Goal: Find specific page/section: Find specific page/section

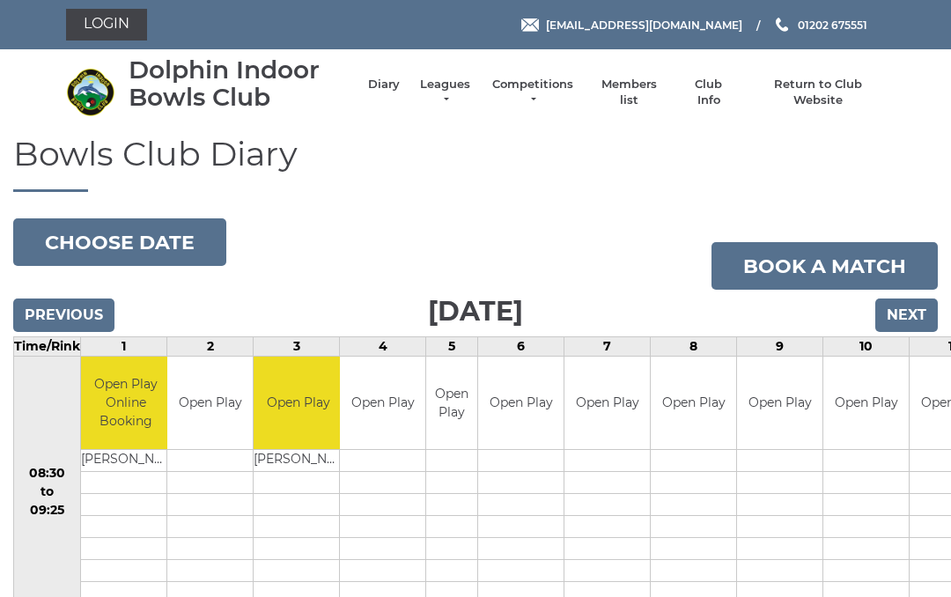
click at [107, 31] on link "Login" at bounding box center [106, 25] width 81 height 32
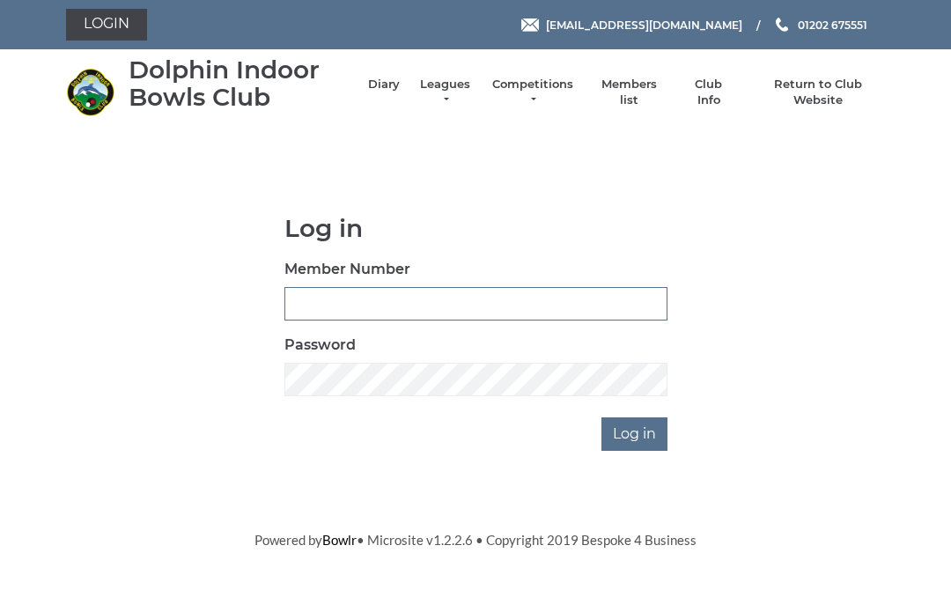
click at [398, 309] on input "Member Number" at bounding box center [476, 303] width 383 height 33
type input "3547"
click at [636, 434] on input "Log in" at bounding box center [635, 434] width 66 height 33
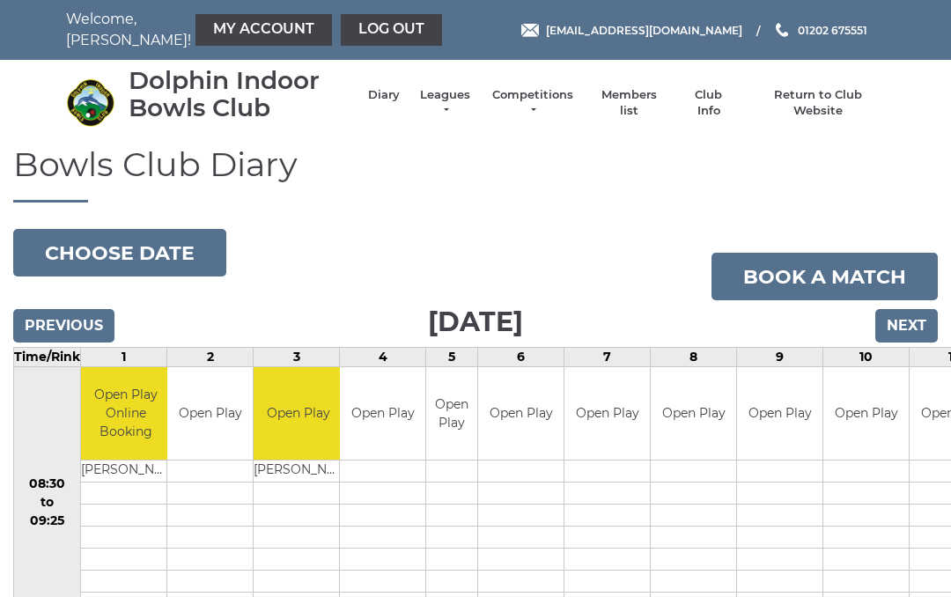
click at [631, 433] on td "Open Play" at bounding box center [607, 413] width 85 height 93
click at [630, 103] on link "Members list" at bounding box center [628, 103] width 73 height 32
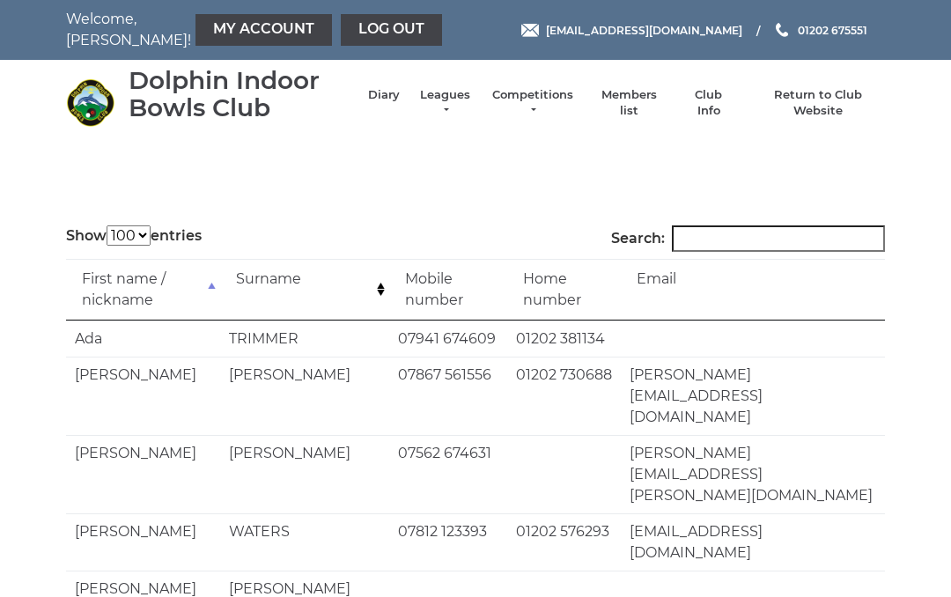
select select "100"
click at [719, 241] on input "Search:" at bounding box center [778, 239] width 213 height 26
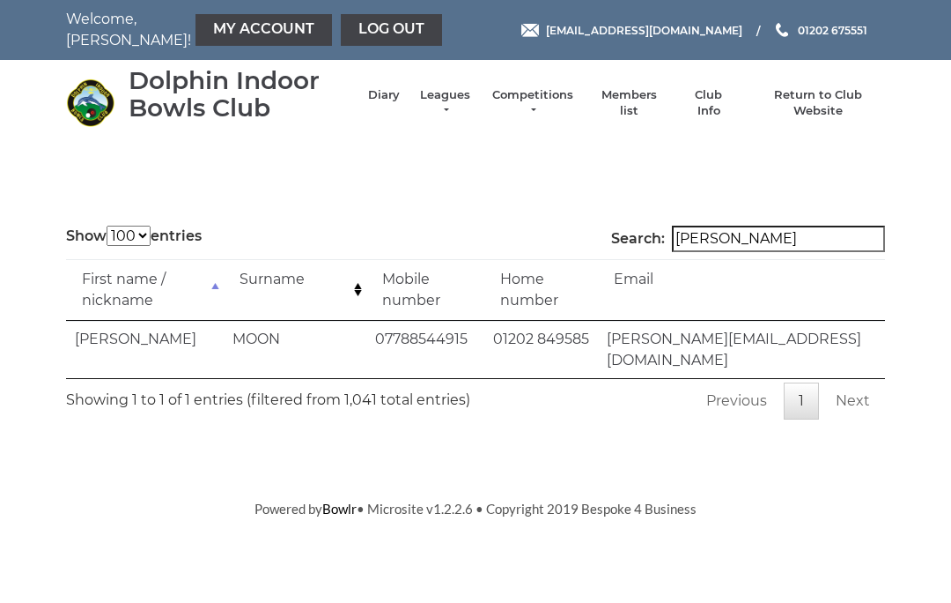
type input "[PERSON_NAME]"
click at [341, 22] on link "Log out" at bounding box center [391, 30] width 101 height 32
